Goal: Answer question/provide support

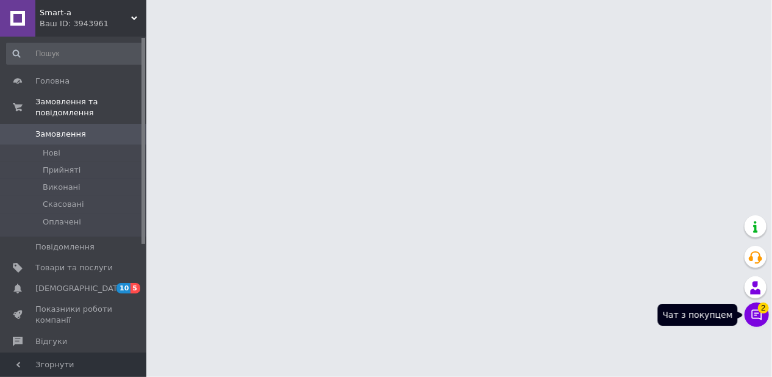
click at [756, 314] on button "Чат з покупцем 2" at bounding box center [756, 314] width 24 height 24
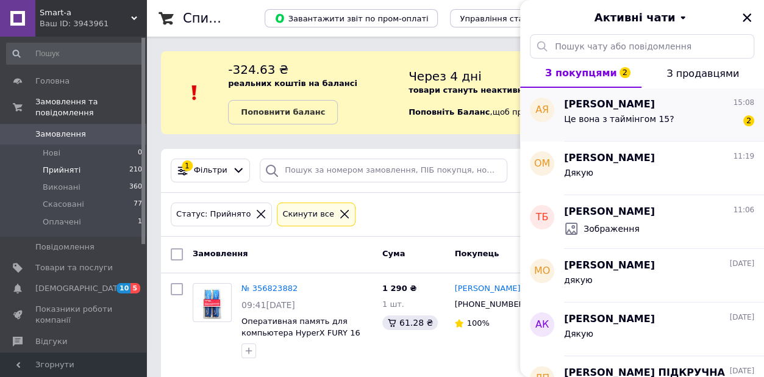
click at [663, 118] on div "Це вона з таймінгом 15? 2" at bounding box center [659, 122] width 190 height 20
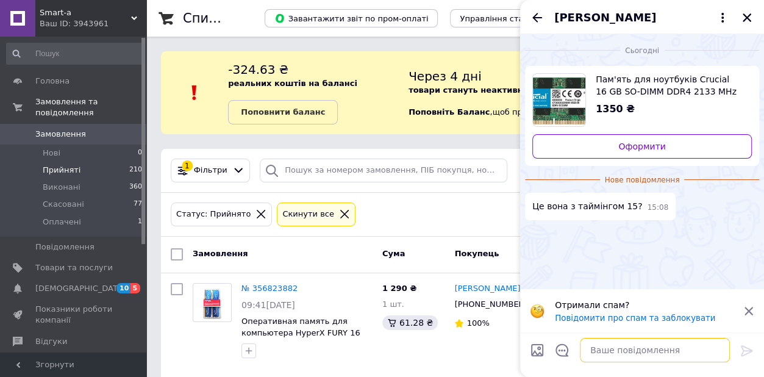
click at [616, 348] on textarea at bounding box center [655, 350] width 150 height 24
type textarea "так"
click at [746, 352] on icon at bounding box center [747, 350] width 15 height 15
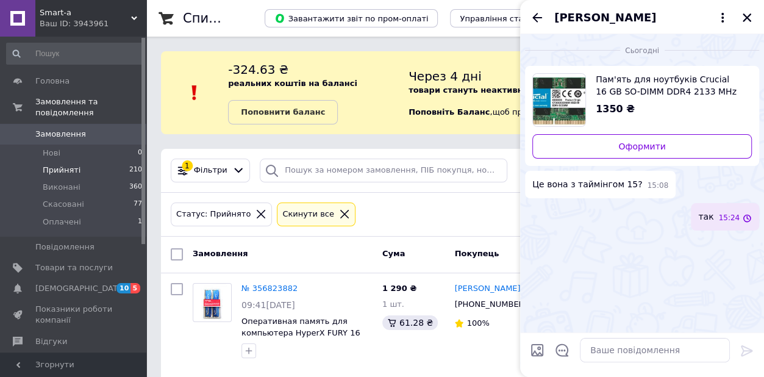
click at [597, 75] on span "Пам'ять для ноутбуків Crucial 16 GB SO-DIMM DDR4 2133 MHz (CT16G4SFD8213)" at bounding box center [669, 85] width 146 height 24
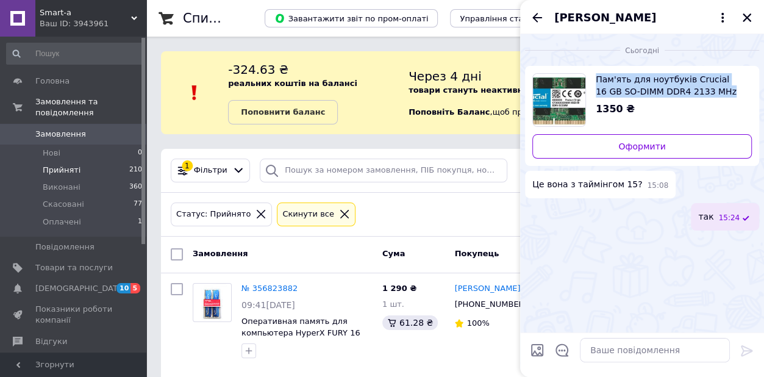
drag, startPoint x: 591, startPoint y: 66, endPoint x: 701, endPoint y: 95, distance: 112.8
click at [701, 95] on div "Пам'ять для ноутбуків Crucial 16 GB SO-DIMM DDR4 2133 MHz (CT16G4SFD8213) 1350 …" at bounding box center [642, 116] width 234 height 100
copy span "Пам'ять для ноутбуків Crucial 16 GB SO-DIMM DDR4 2133 MHz"
drag, startPoint x: 745, startPoint y: 18, endPoint x: 323, endPoint y: 140, distance: 439.4
click at [745, 18] on icon "Закрити" at bounding box center [746, 17] width 11 height 11
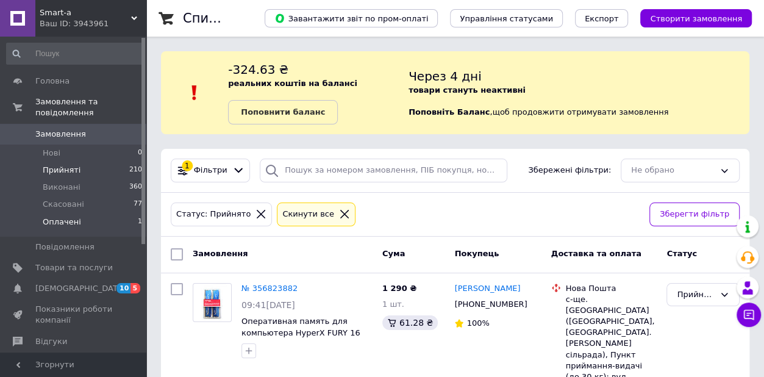
click at [55, 216] on span "Оплачені" at bounding box center [62, 221] width 38 height 11
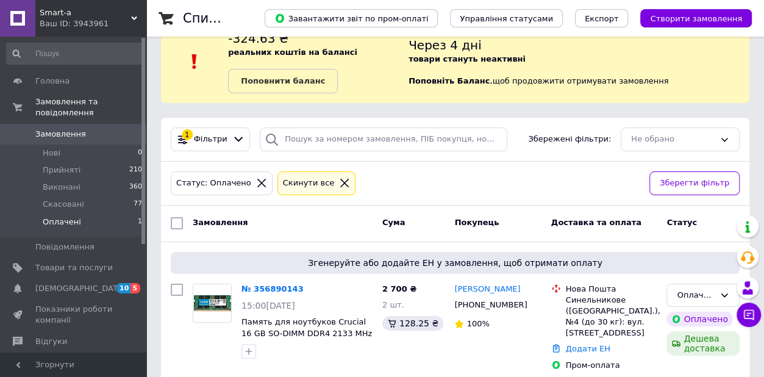
scroll to position [49, 0]
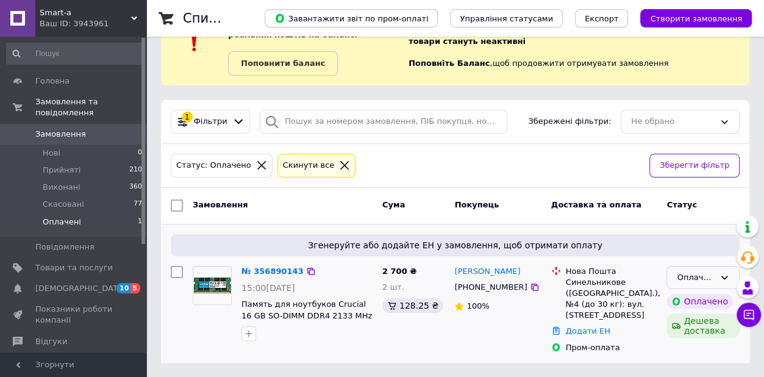
click at [711, 278] on div "Оплачено" at bounding box center [696, 277] width 38 height 13
click at [691, 302] on li "Прийнято" at bounding box center [703, 302] width 72 height 23
click at [268, 266] on link "№ 356890143" at bounding box center [272, 270] width 62 height 9
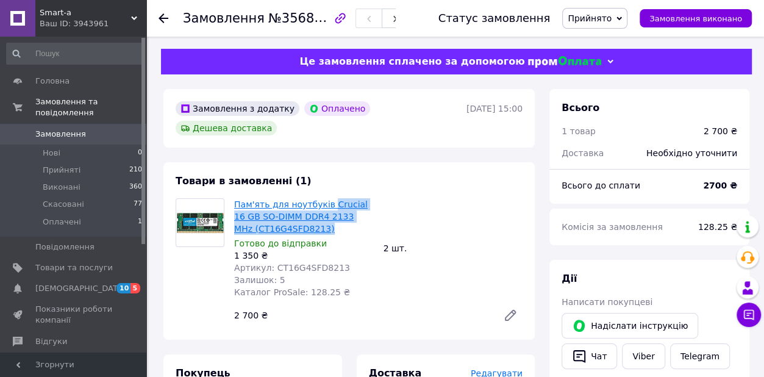
drag, startPoint x: 309, startPoint y: 207, endPoint x: 323, endPoint y: 190, distance: 21.7
click at [323, 198] on span "Пам'ять для ноутбуків Crucial 16 GB SO-DIMM DDR4 2133 MHz (CT16G4SFD8213)" at bounding box center [304, 216] width 140 height 37
copy link "Crucial 16 GB SO-DIMM DDR4 2133 MHz (CT16G4SFD8213)"
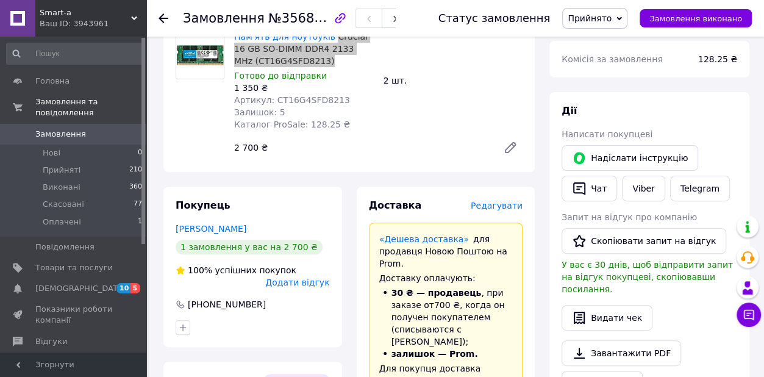
scroll to position [277, 0]
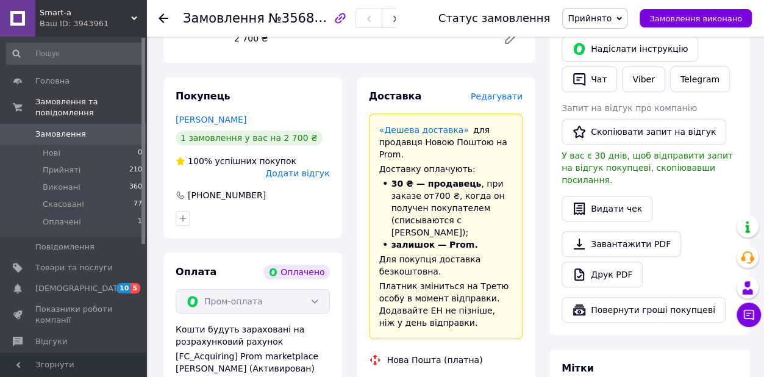
click at [223, 189] on div "[PHONE_NUMBER]" at bounding box center [227, 195] width 80 height 12
copy div "380958995670"
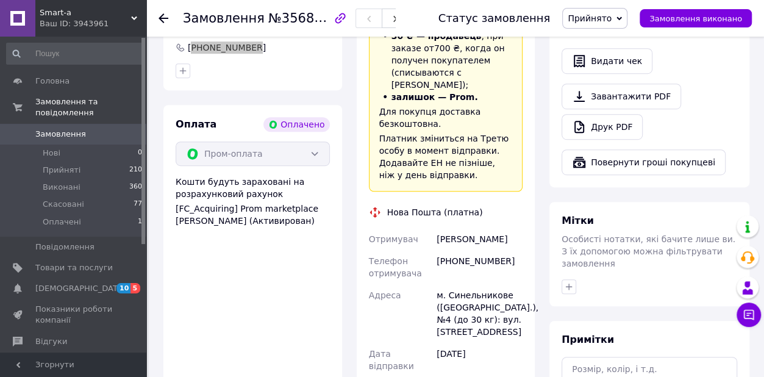
scroll to position [443, 0]
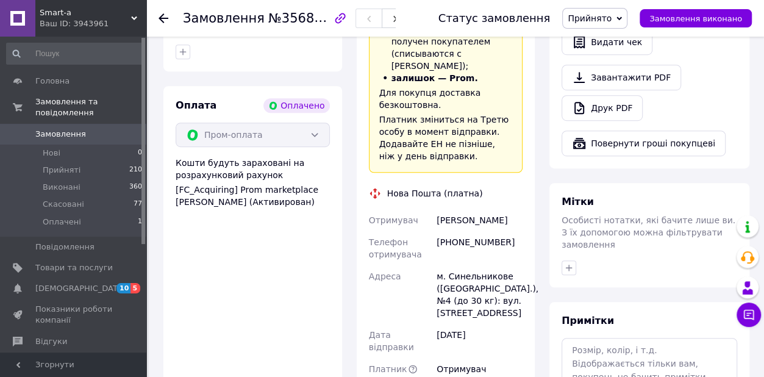
click at [479, 231] on div "[PHONE_NUMBER]" at bounding box center [479, 248] width 91 height 34
click at [457, 209] on div "[PERSON_NAME]" at bounding box center [479, 220] width 91 height 22
copy div "[PERSON_NAME]"
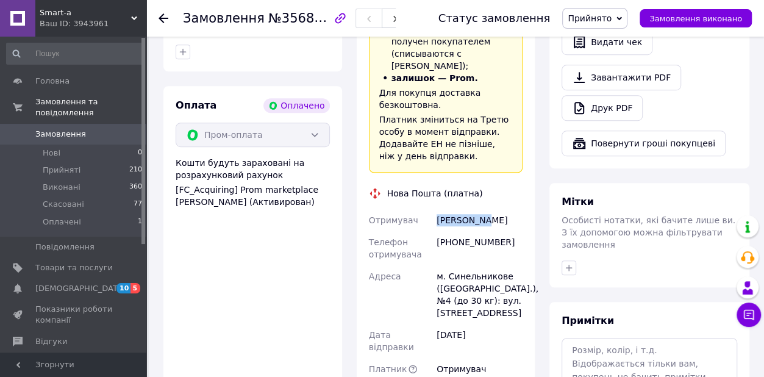
click at [510, 209] on div "[PERSON_NAME]" at bounding box center [479, 220] width 91 height 22
drag, startPoint x: 510, startPoint y: 191, endPoint x: 448, endPoint y: 191, distance: 61.6
click at [510, 209] on div "[PERSON_NAME]" at bounding box center [479, 220] width 91 height 22
copy div "[PERSON_NAME]"
click at [477, 265] on div "м. Синельникове ([GEOGRAPHIC_DATA].), №4 (до 30 кг): вул. [STREET_ADDRESS]" at bounding box center [479, 294] width 91 height 59
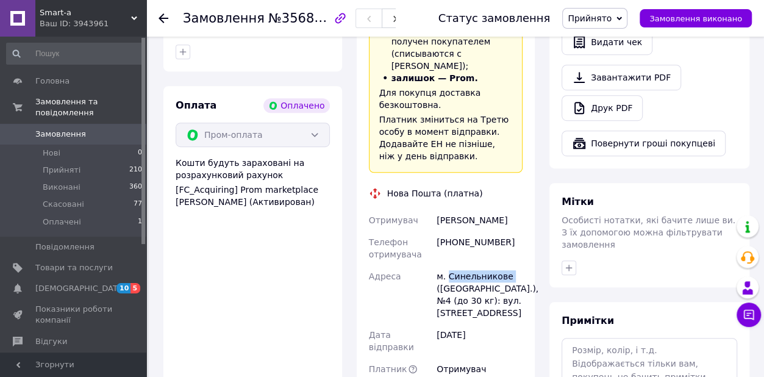
click at [477, 265] on div "м. Синельникове ([GEOGRAPHIC_DATA].), №4 (до 30 кг): вул. [STREET_ADDRESS]" at bounding box center [479, 294] width 91 height 59
copy div "Синельникове"
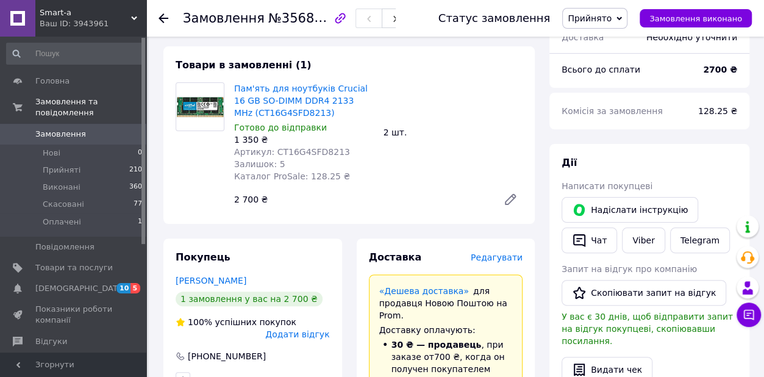
scroll to position [55, 0]
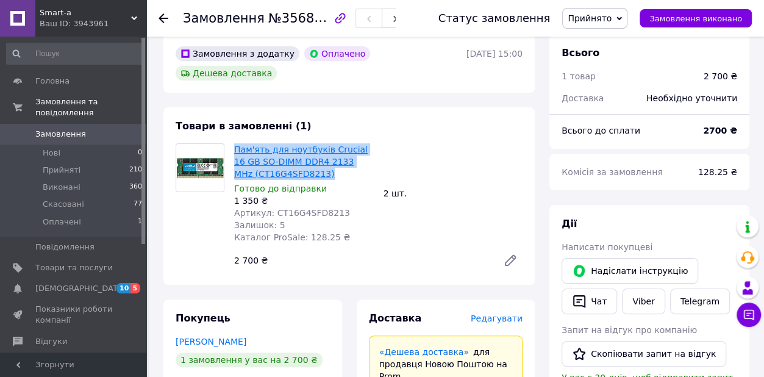
drag, startPoint x: 304, startPoint y: 152, endPoint x: 235, endPoint y: 129, distance: 72.9
click at [235, 143] on span "Пам'ять для ноутбуків Crucial 16 GB SO-DIMM DDR4 2133 MHz (CT16G4SFD8213)" at bounding box center [304, 161] width 140 height 37
copy link "Пам'ять для ноутбуків Crucial 16 GB SO-DIMM DDR4 2133 MHz (CT16G4SFD8213)"
click at [591, 299] on button "Чат" at bounding box center [589, 301] width 55 height 26
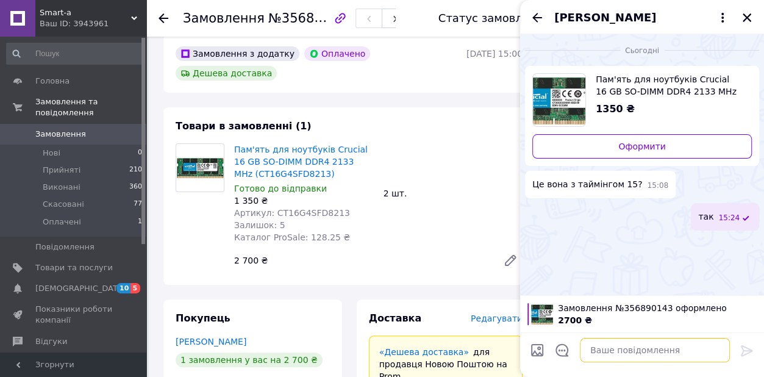
drag, startPoint x: 620, startPoint y: 354, endPoint x: 615, endPoint y: 335, distance: 19.7
click at [620, 354] on textarea at bounding box center [655, 350] width 150 height 24
paste textarea "Добрий день. Товарний чек, гарантія в електронному вигляді. Замовлення буде від…"
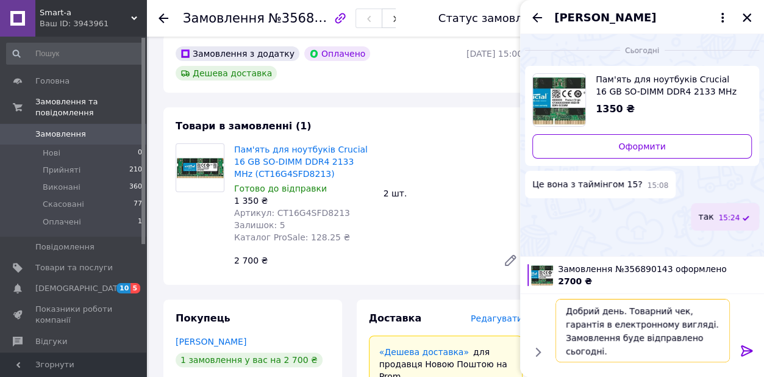
click at [621, 314] on textarea "Добрий день. Товарний чек, гарантія в електронному вигляді. Замовлення буде від…" at bounding box center [642, 330] width 174 height 63
paste textarea "20451225157516"
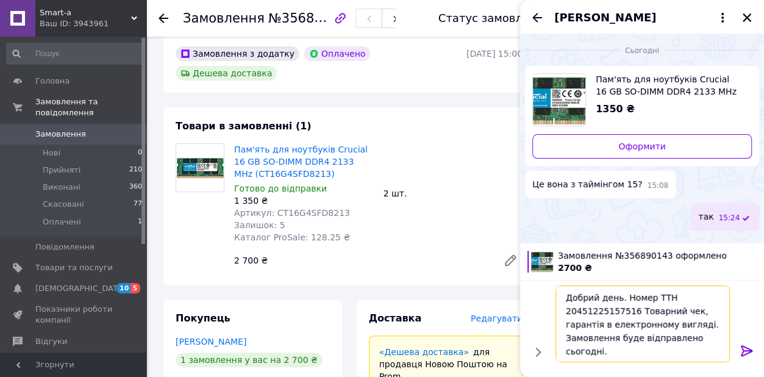
type textarea "Добрий день. Номер ТТН 20451225157516 Товарний чек, гарантія в електронному виг…"
click at [746, 349] on icon at bounding box center [747, 350] width 15 height 15
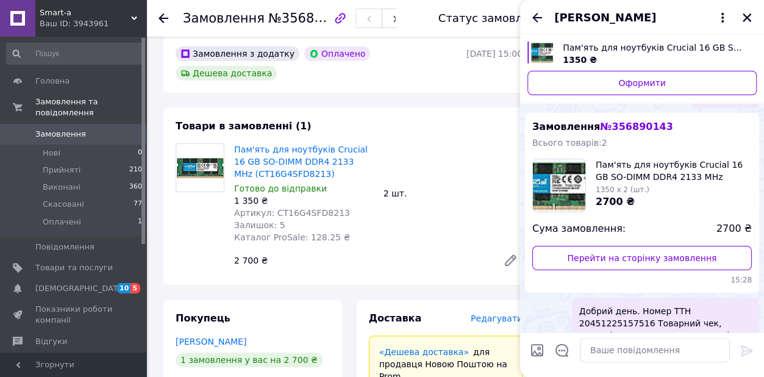
scroll to position [137, 0]
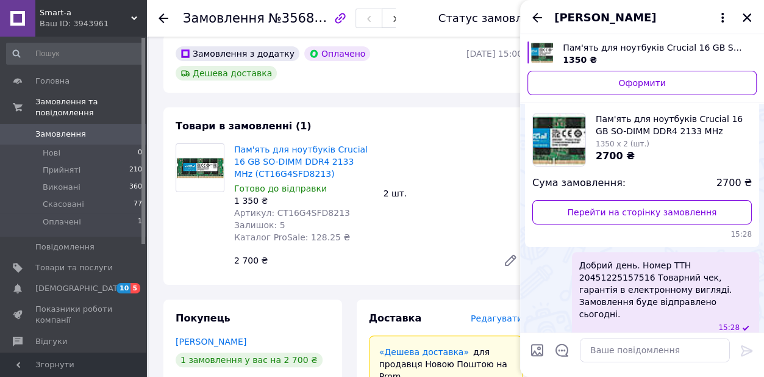
click at [541, 348] on input "Завантажити файли" at bounding box center [537, 350] width 15 height 15
type input "C:\fakepath\Товарний чек № 2234_page-0001.jpg"
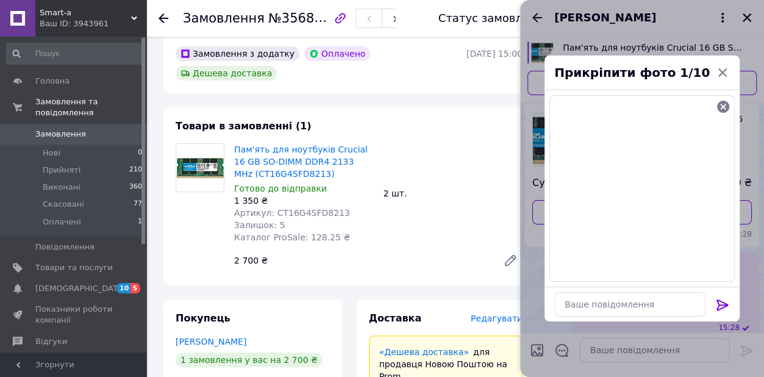
click at [722, 305] on icon at bounding box center [722, 305] width 15 height 15
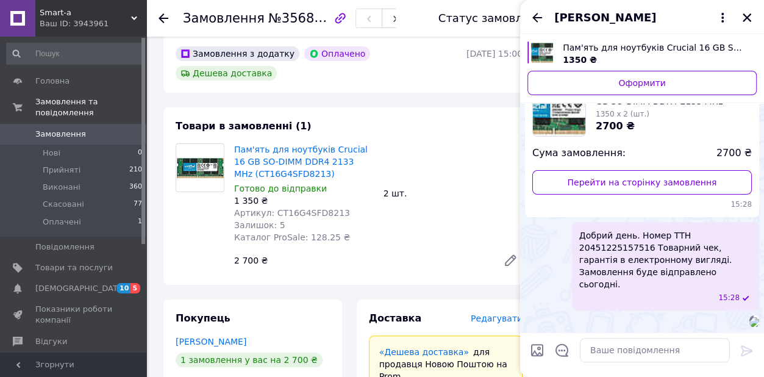
scroll to position [214, 0]
click at [749, 18] on icon "Закрити" at bounding box center [746, 17] width 11 height 11
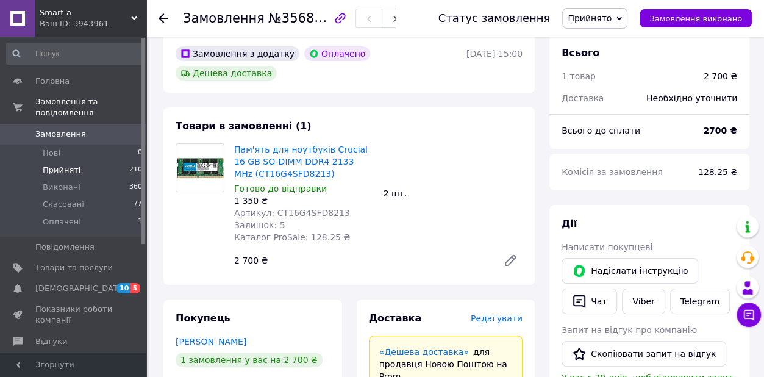
click at [63, 165] on span "Прийняті" at bounding box center [62, 170] width 38 height 11
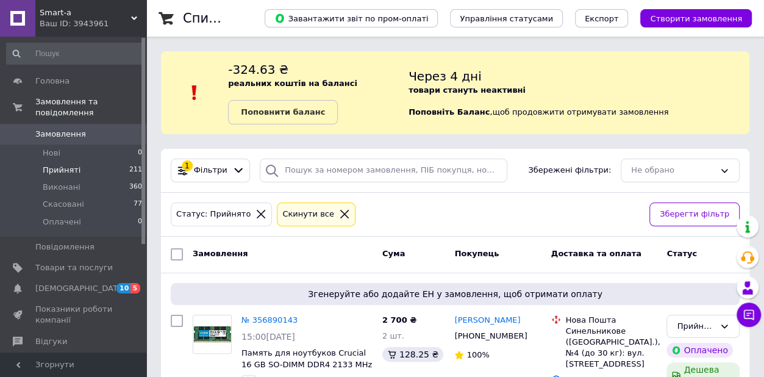
click at [63, 165] on span "Прийняті" at bounding box center [62, 170] width 38 height 11
